Goal: Find specific page/section: Find specific page/section

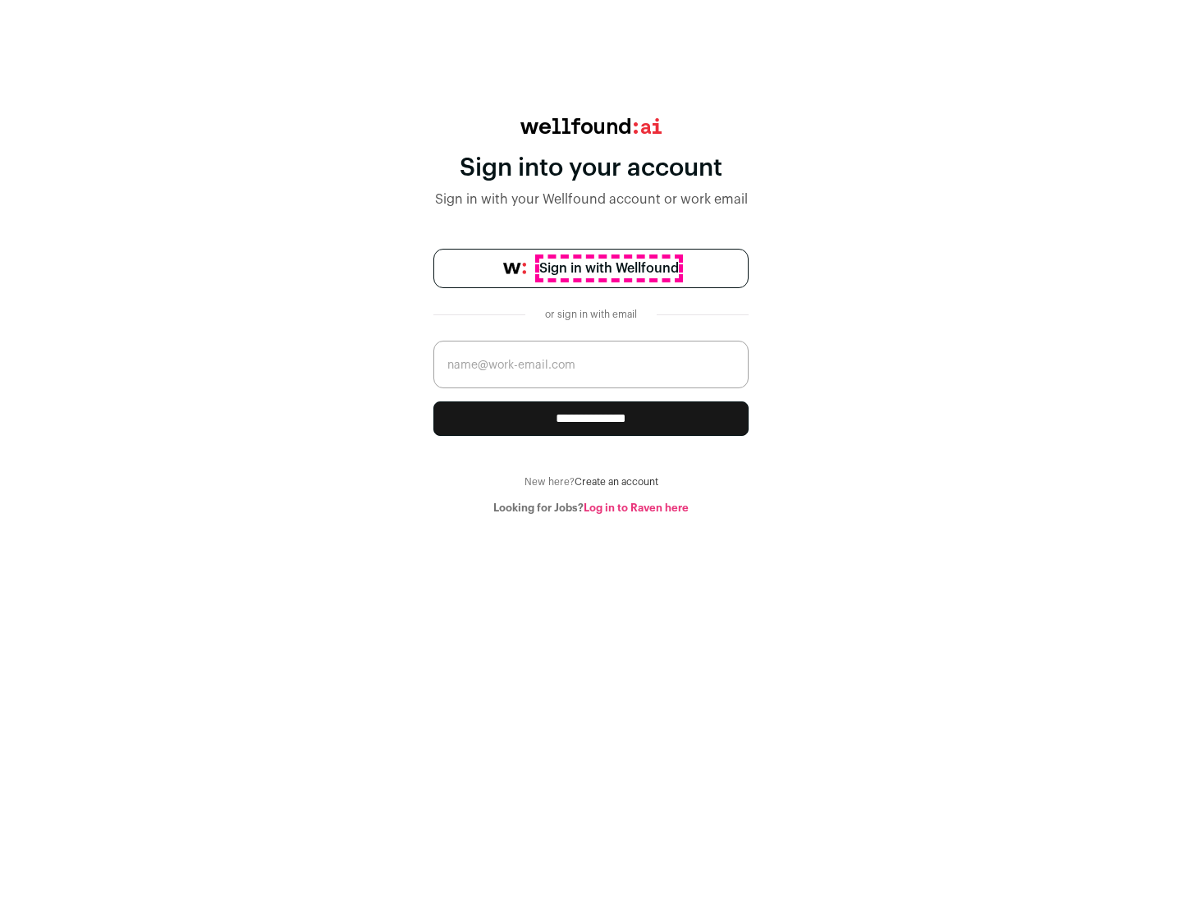
click at [608, 268] on span "Sign in with Wellfound" at bounding box center [609, 269] width 140 height 20
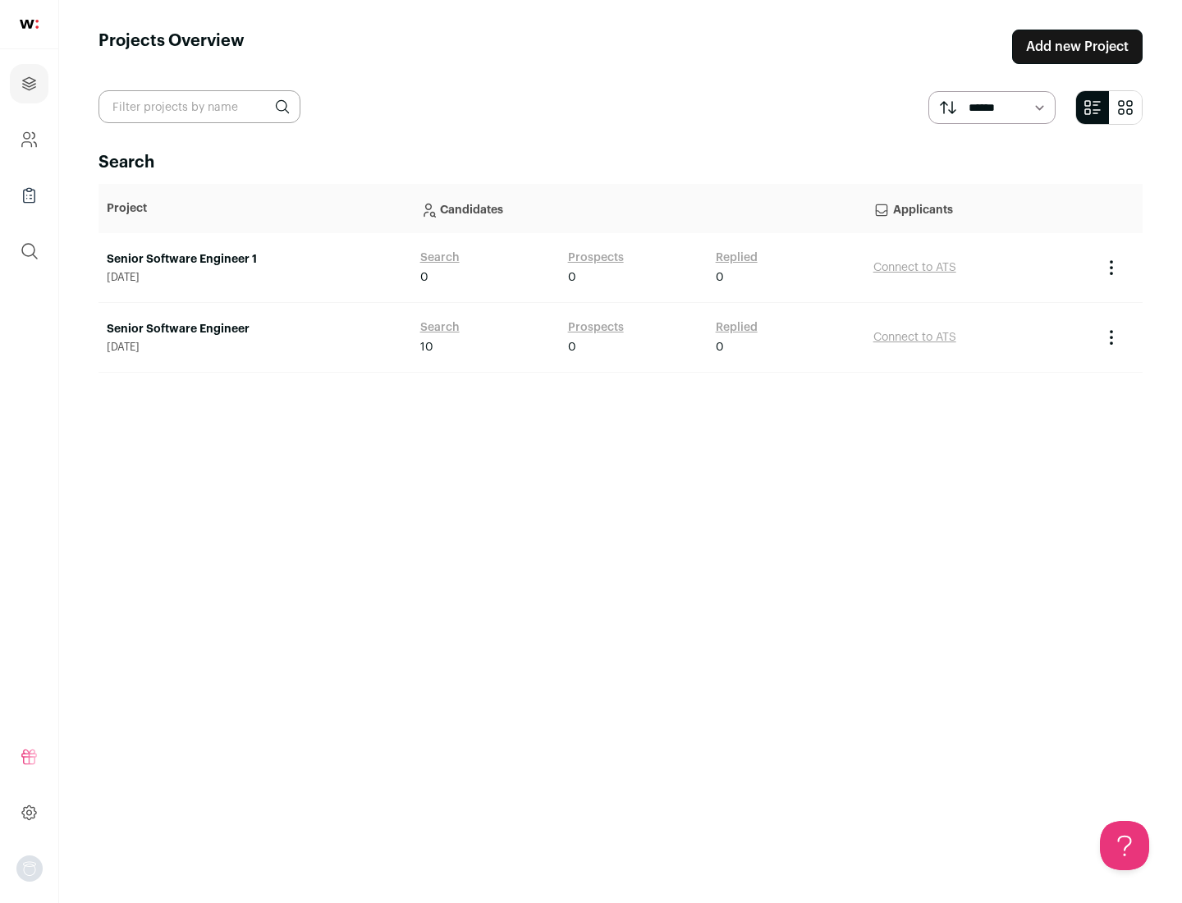
click at [255, 329] on link "Senior Software Engineer" at bounding box center [255, 329] width 297 height 16
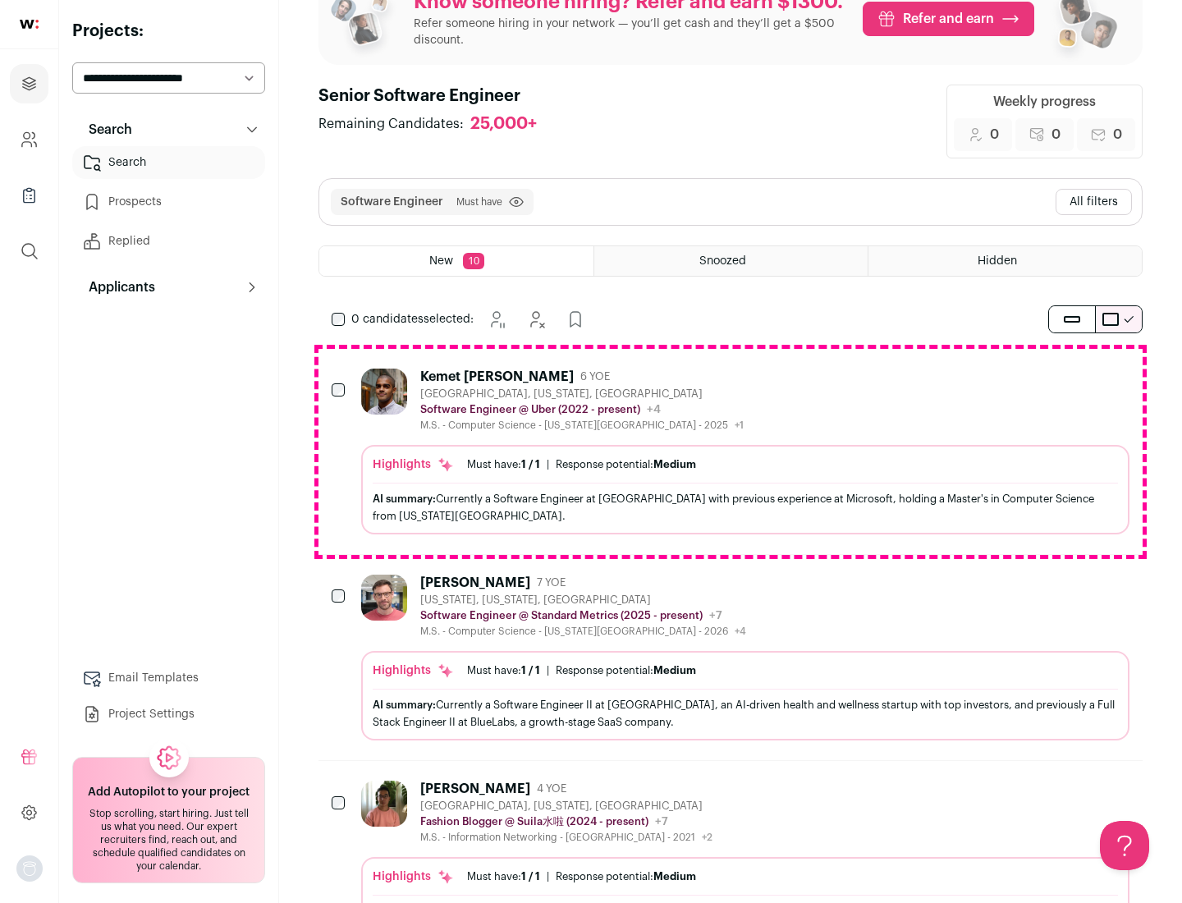
click at [731, 452] on div "Highlights Must have: 1 / 1 How many must haves have been fulfilled? | Response…" at bounding box center [745, 489] width 769 height 89
